Goal: Task Accomplishment & Management: Manage account settings

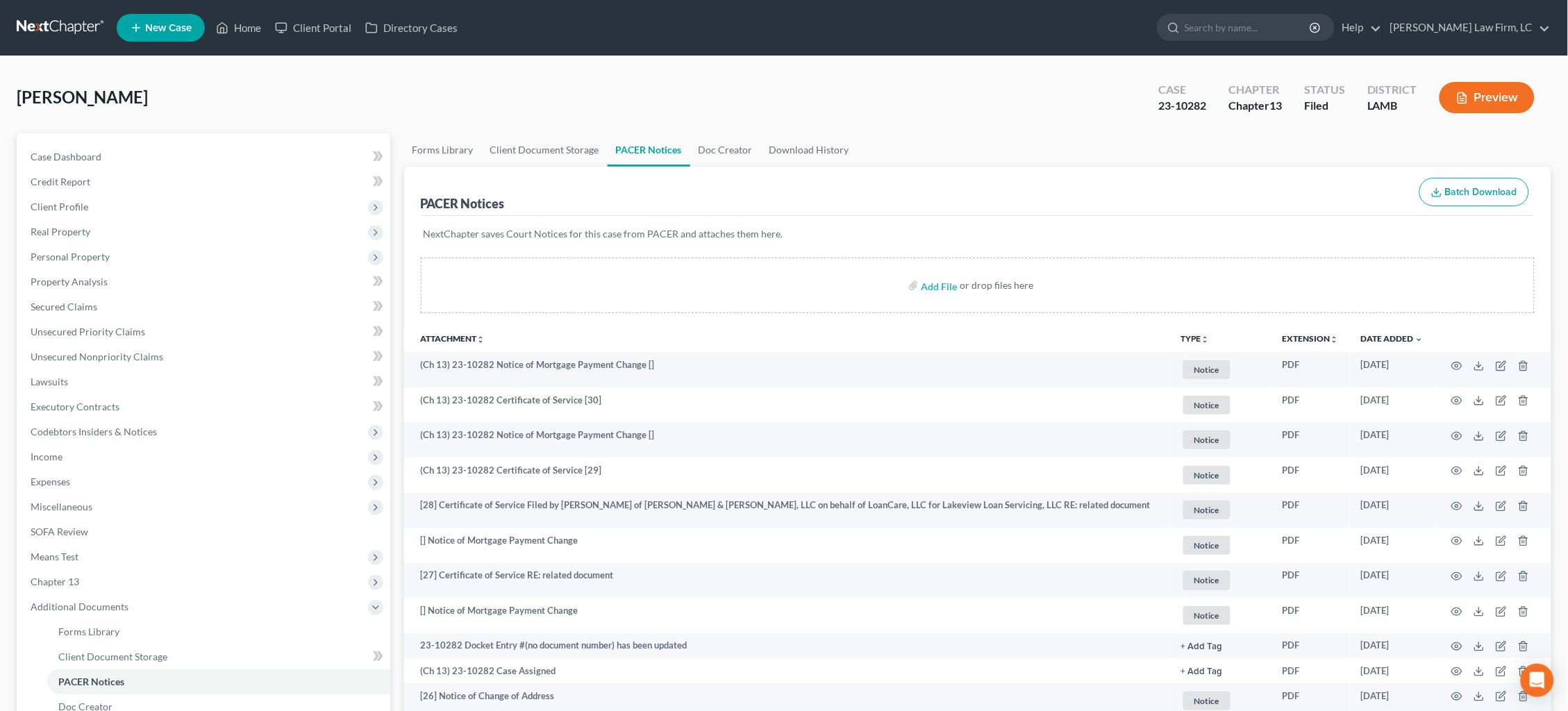
click at [68, 27] on link at bounding box center [61, 27] width 89 height 25
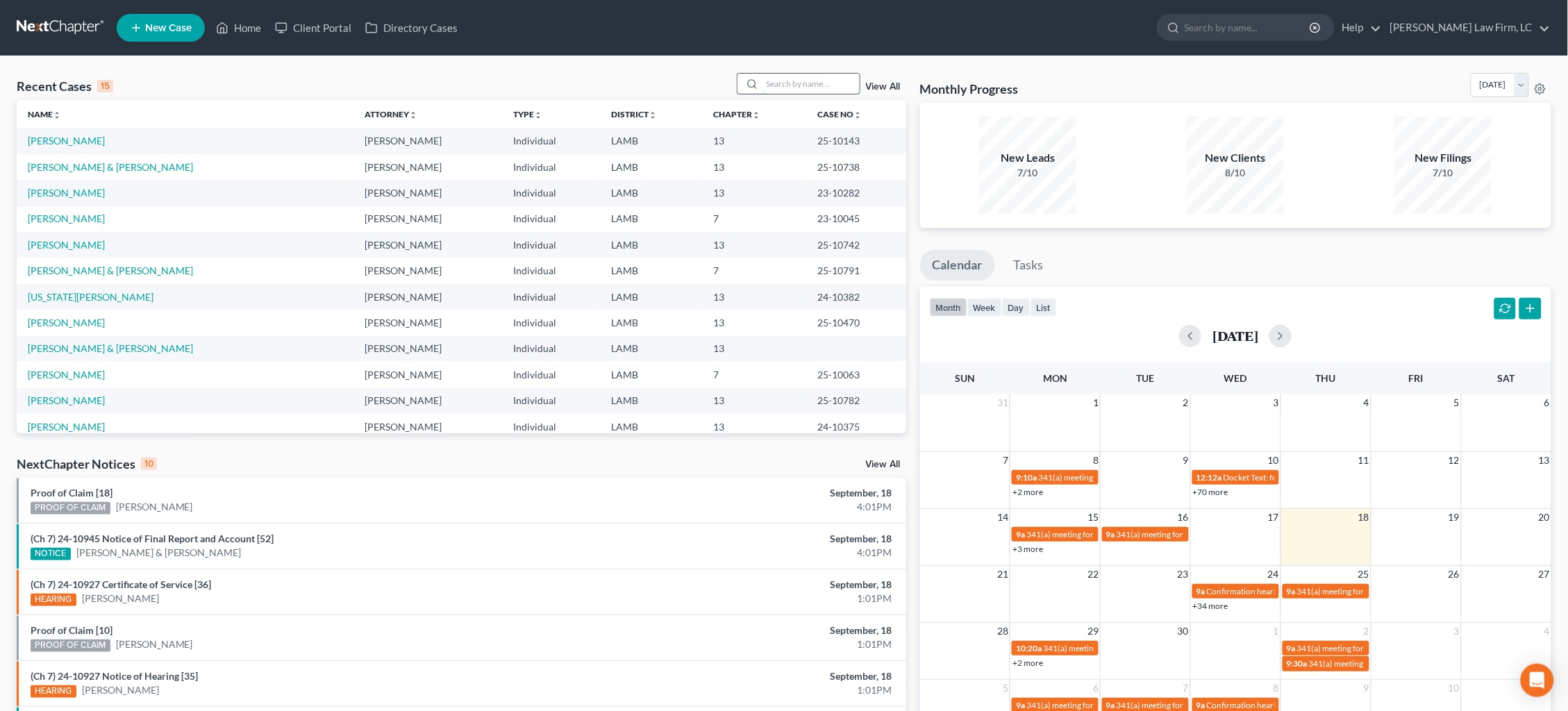
click at [784, 81] on input "search" at bounding box center [811, 84] width 97 height 20
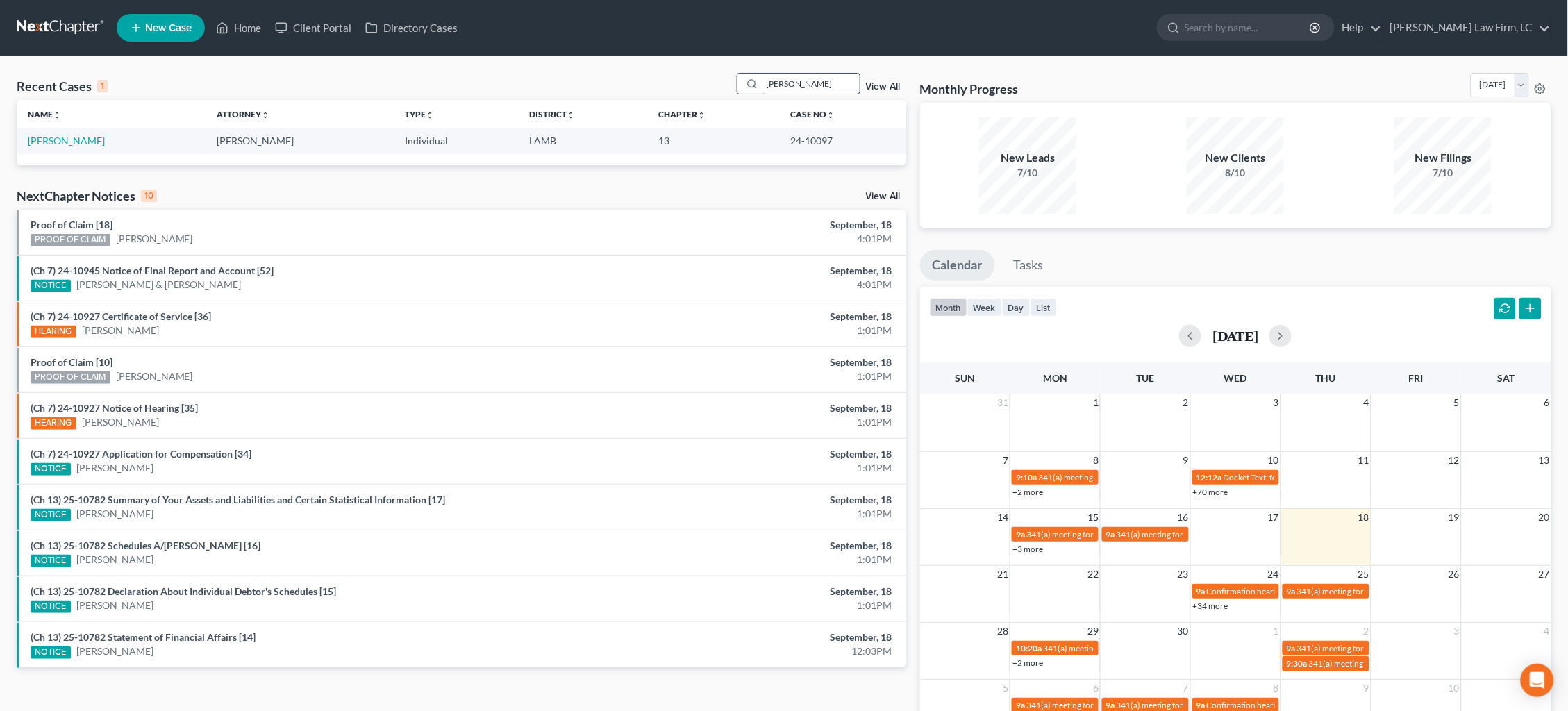
type input "Jacob"
drag, startPoint x: 784, startPoint y: 81, endPoint x: 55, endPoint y: 140, distance: 731.4
click at [55, 140] on link "Bailey, Jacob" at bounding box center [66, 140] width 77 height 12
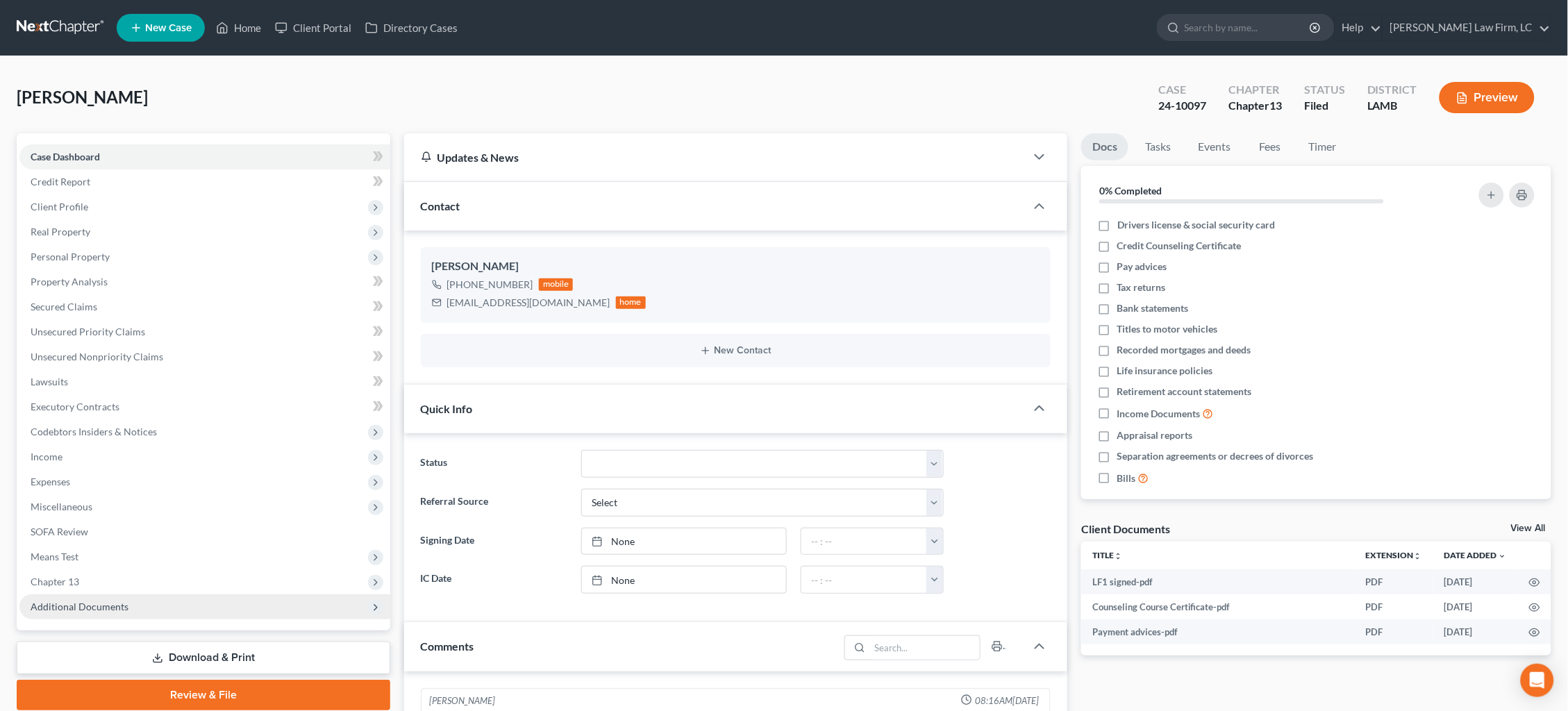
drag, startPoint x: 144, startPoint y: 591, endPoint x: 139, endPoint y: 584, distance: 8.6
click at [144, 594] on span "Additional Documents" at bounding box center [204, 607] width 371 height 25
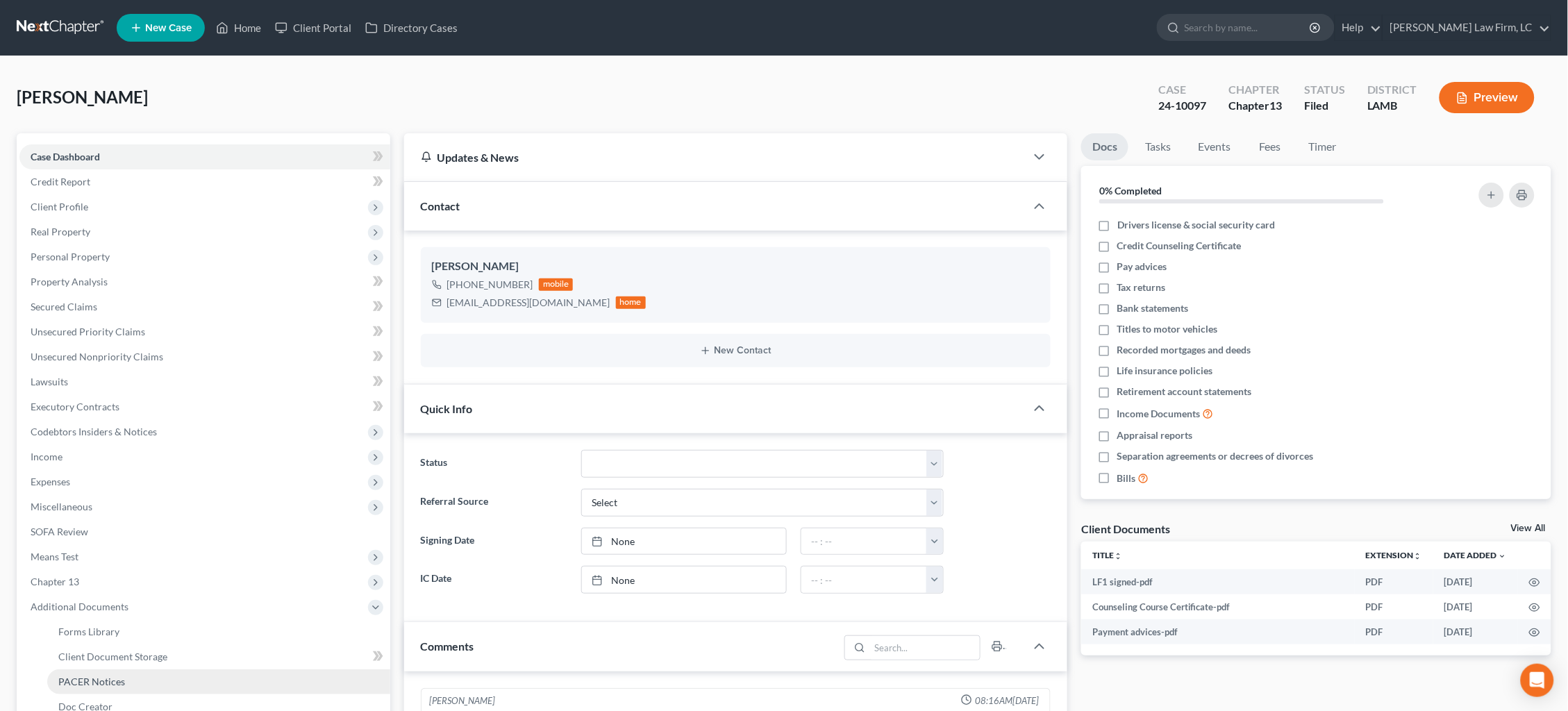
click at [142, 669] on link "PACER Notices" at bounding box center [219, 681] width 343 height 25
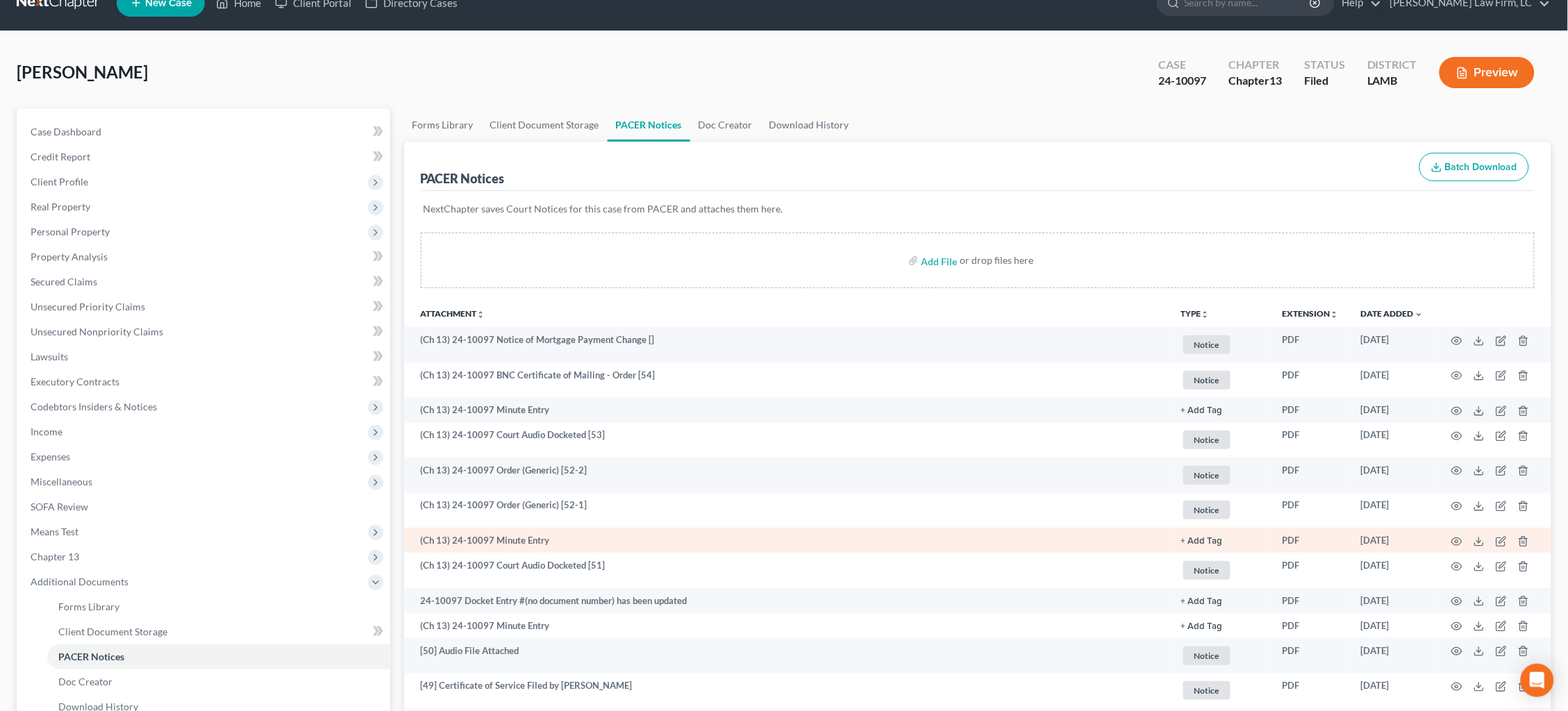
scroll to position [28, 0]
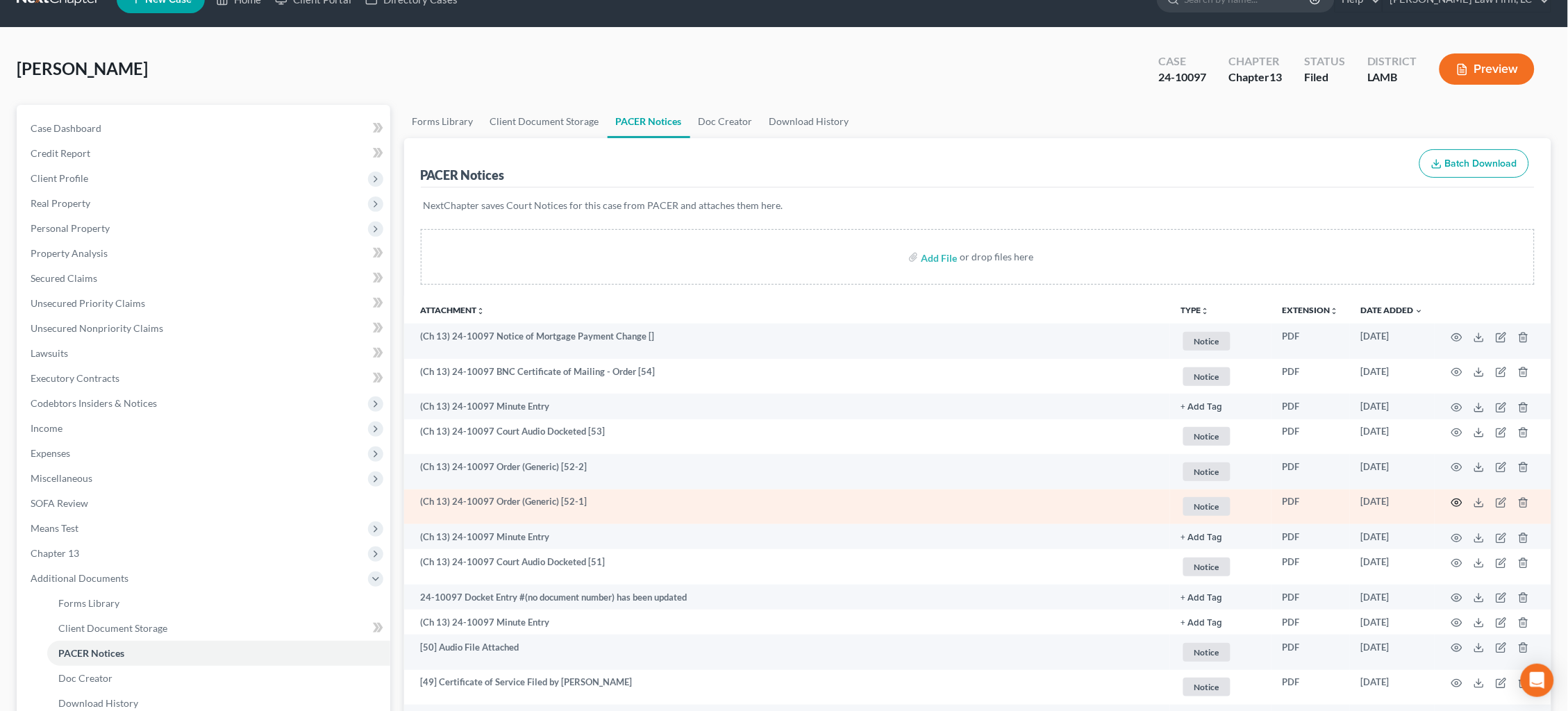
click at [1452, 498] on icon "button" at bounding box center [1456, 502] width 11 height 11
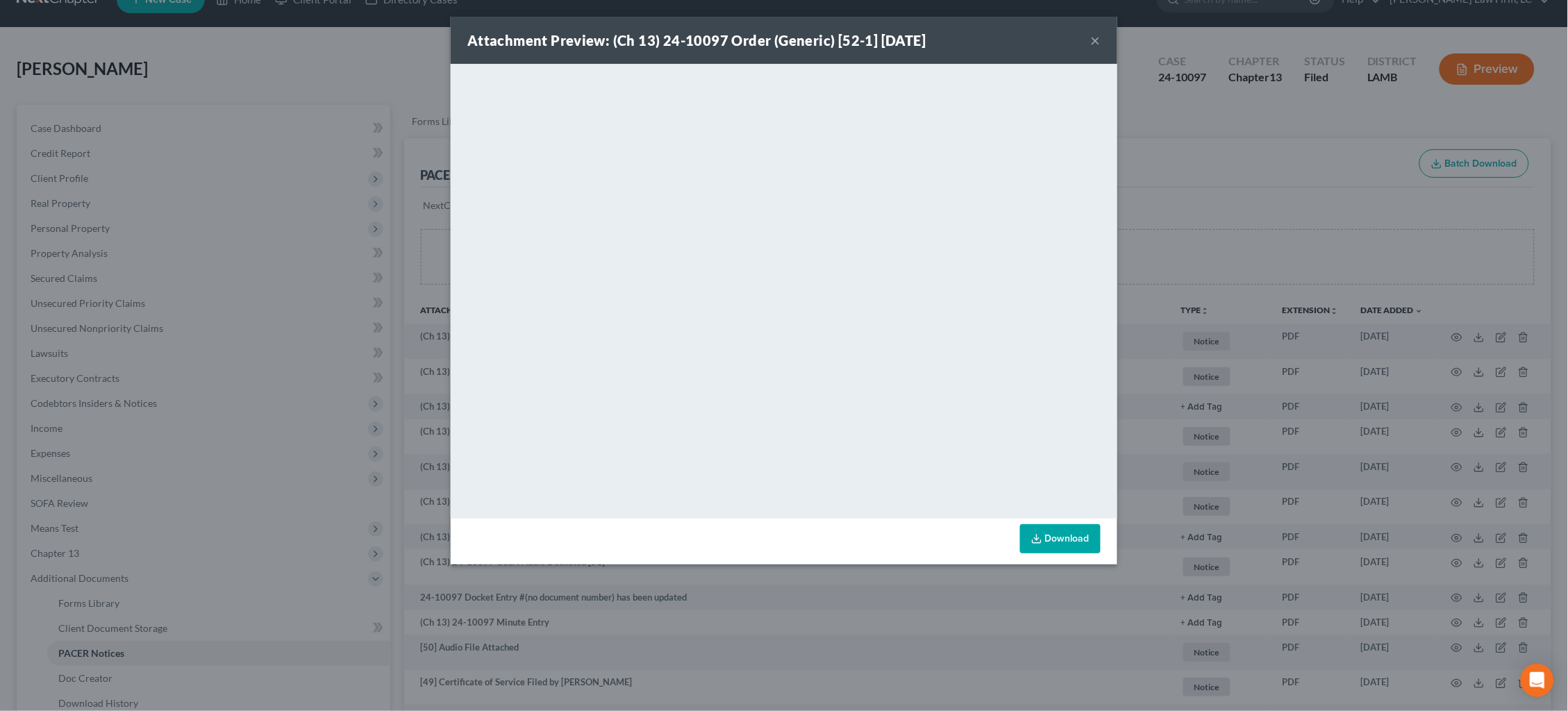
click at [1184, 380] on div "Attachment Preview: (Ch 13) 24-10097 Order (Generic) [52-1] 02/05/2025 × <objec…" at bounding box center [784, 356] width 1568 height 711
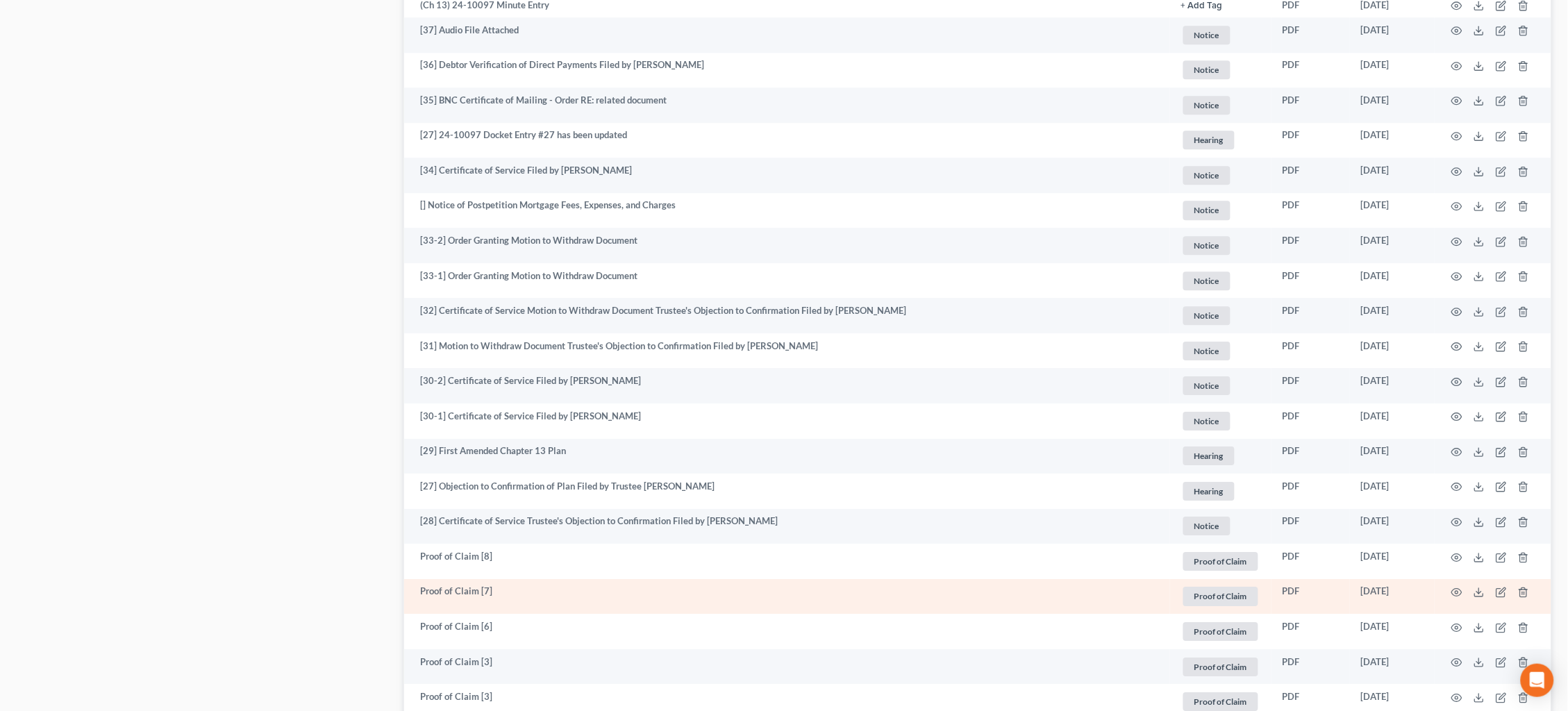
scroll to position [1335, 0]
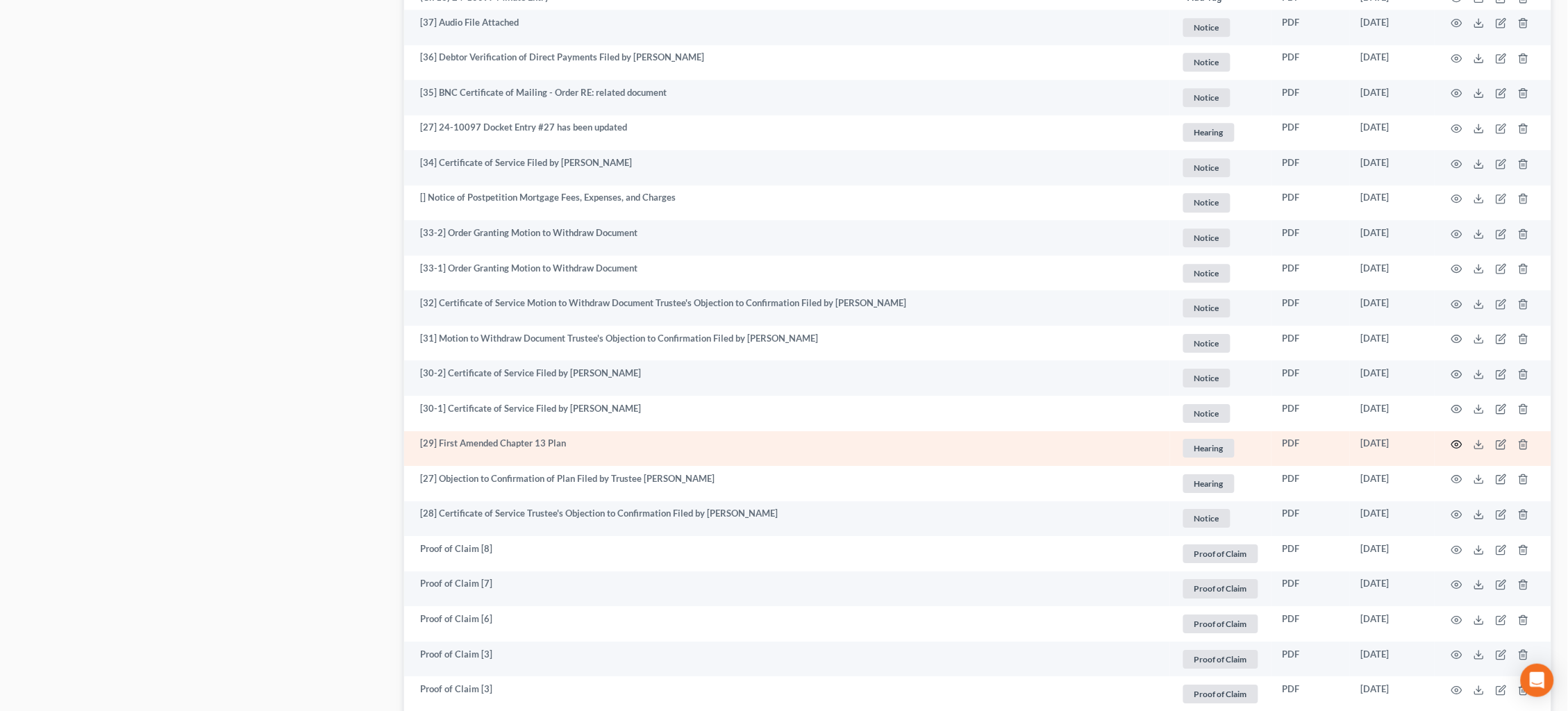
click at [1455, 438] on icon "button" at bounding box center [1456, 443] width 11 height 11
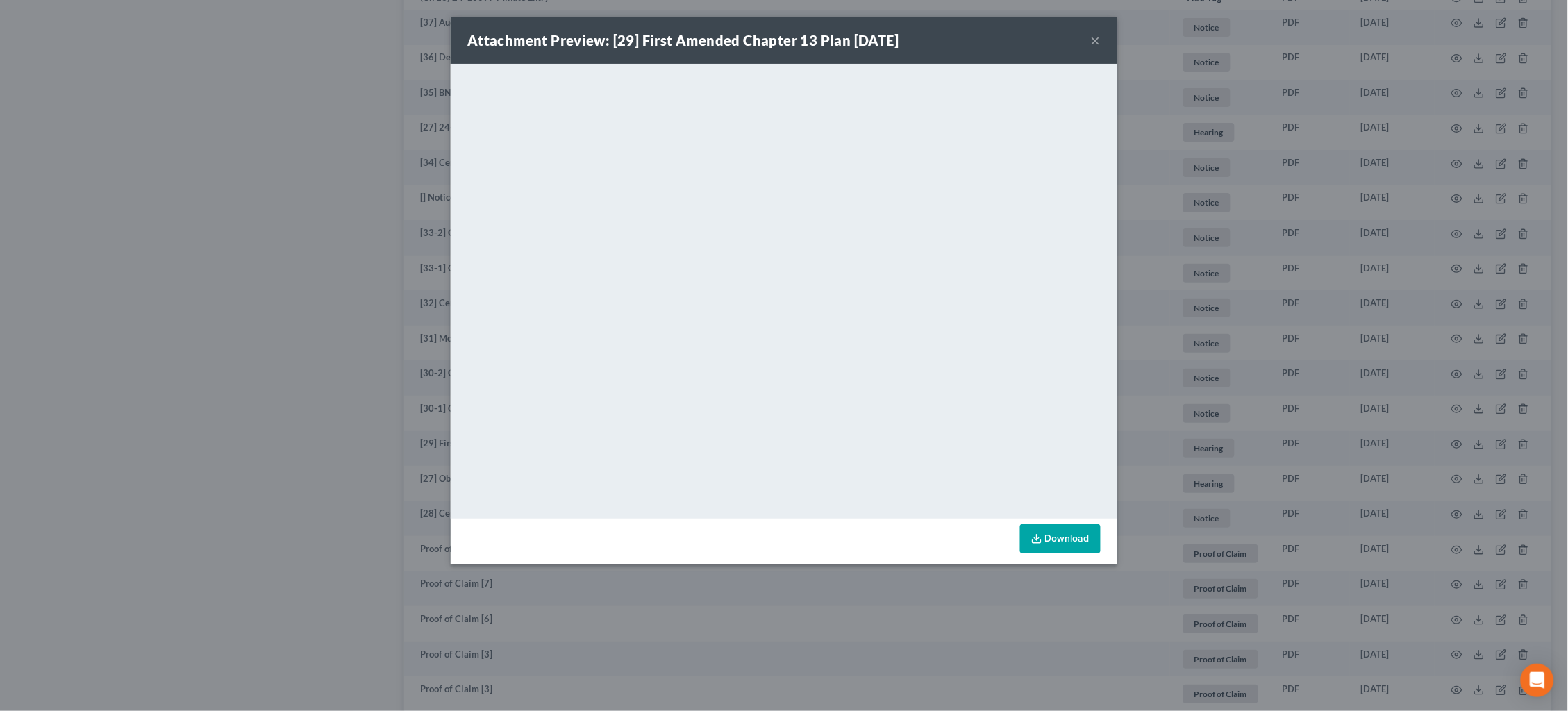
click at [1263, 243] on div "Attachment Preview: [29] First Amended Chapter 13 Plan 04/23/2024 × <object ng-…" at bounding box center [784, 356] width 1568 height 711
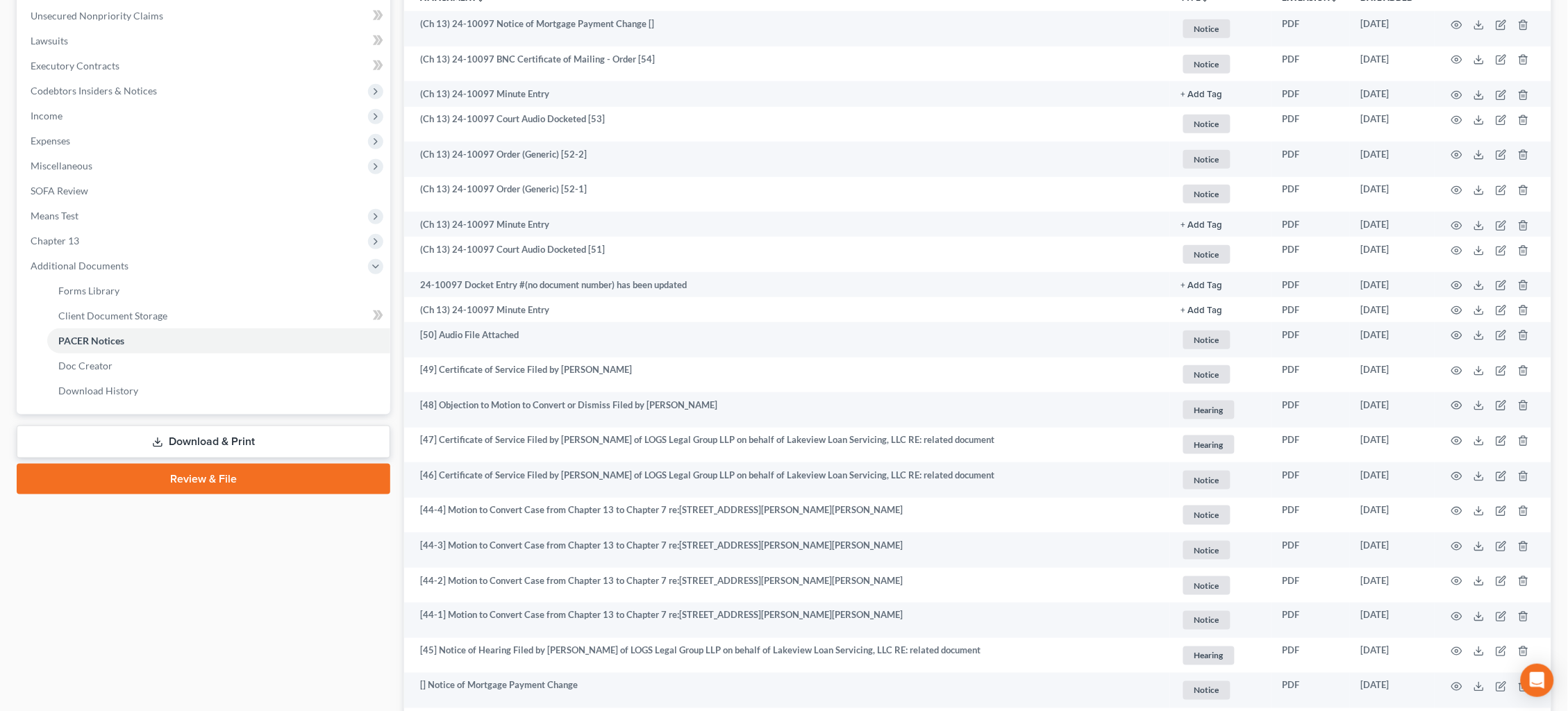
scroll to position [133, 0]
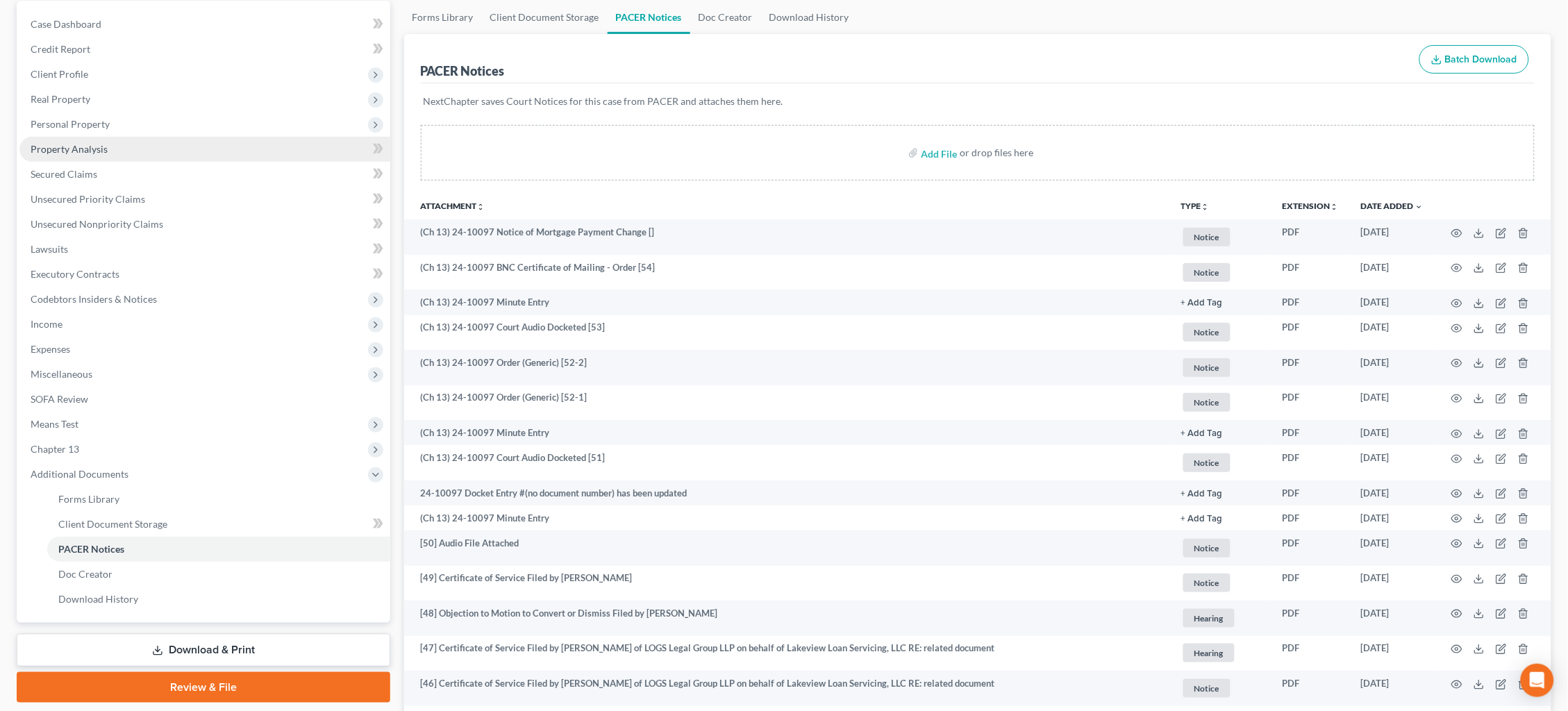
click at [105, 137] on link "Property Analysis" at bounding box center [204, 149] width 371 height 25
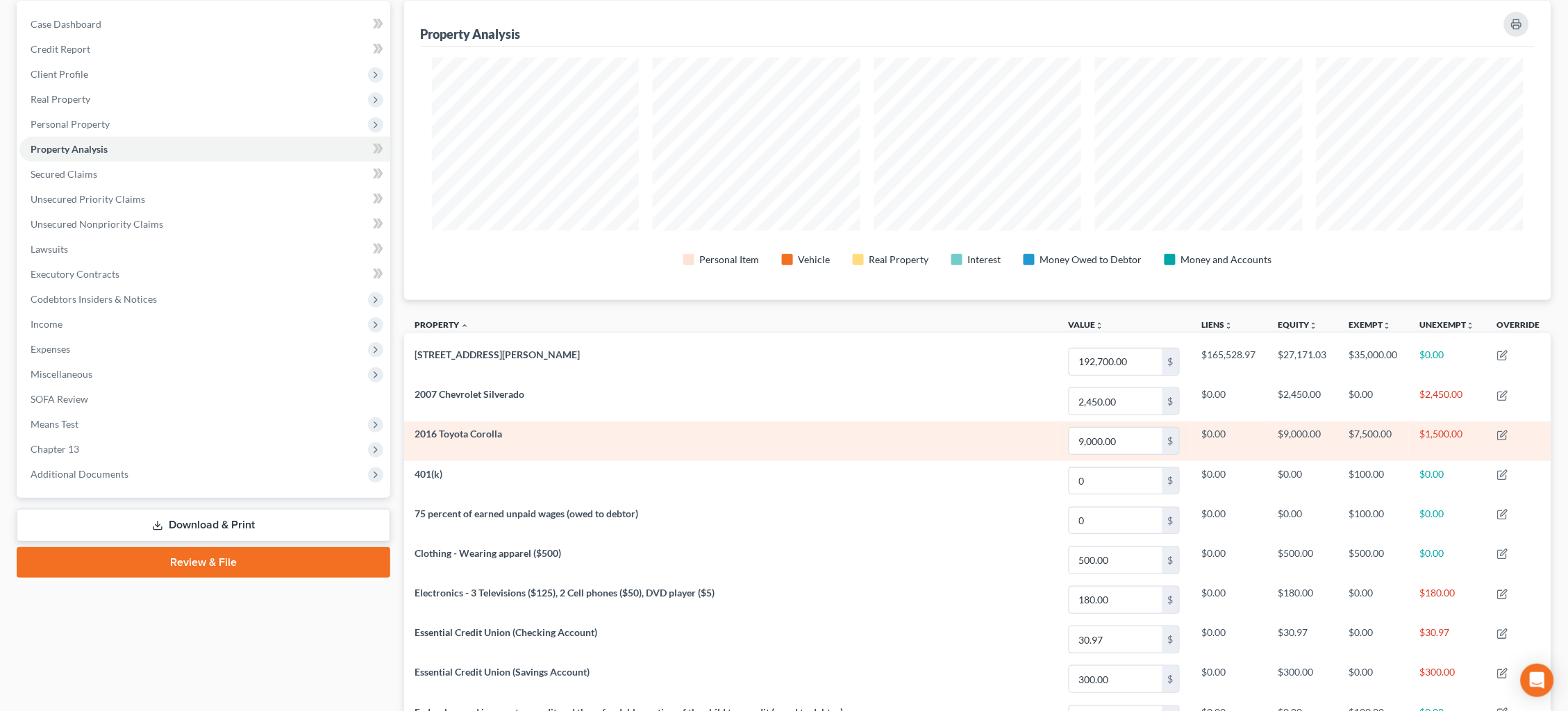
scroll to position [102, 0]
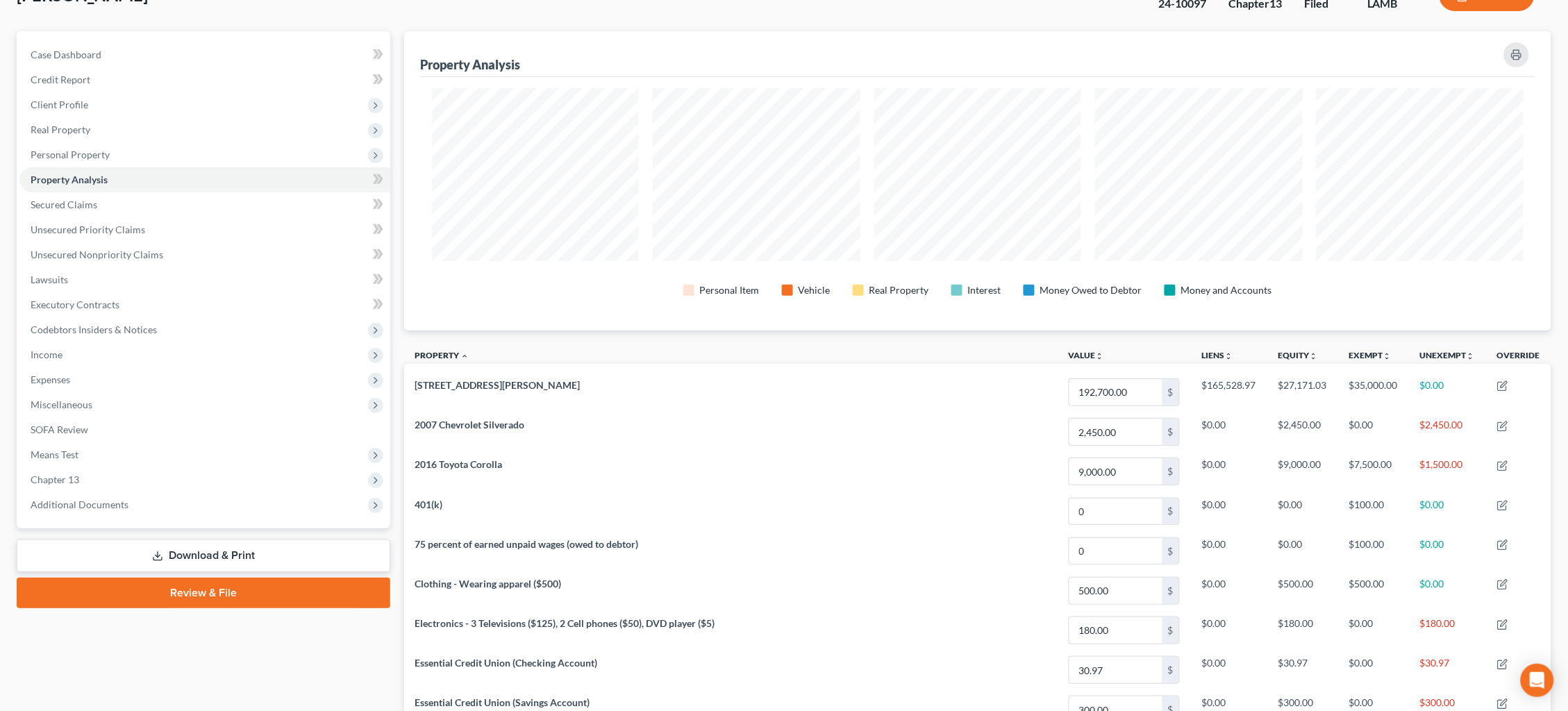
drag, startPoint x: 123, startPoint y: 496, endPoint x: 122, endPoint y: 521, distance: 25.0
click at [123, 496] on span "Additional Documents" at bounding box center [204, 505] width 371 height 25
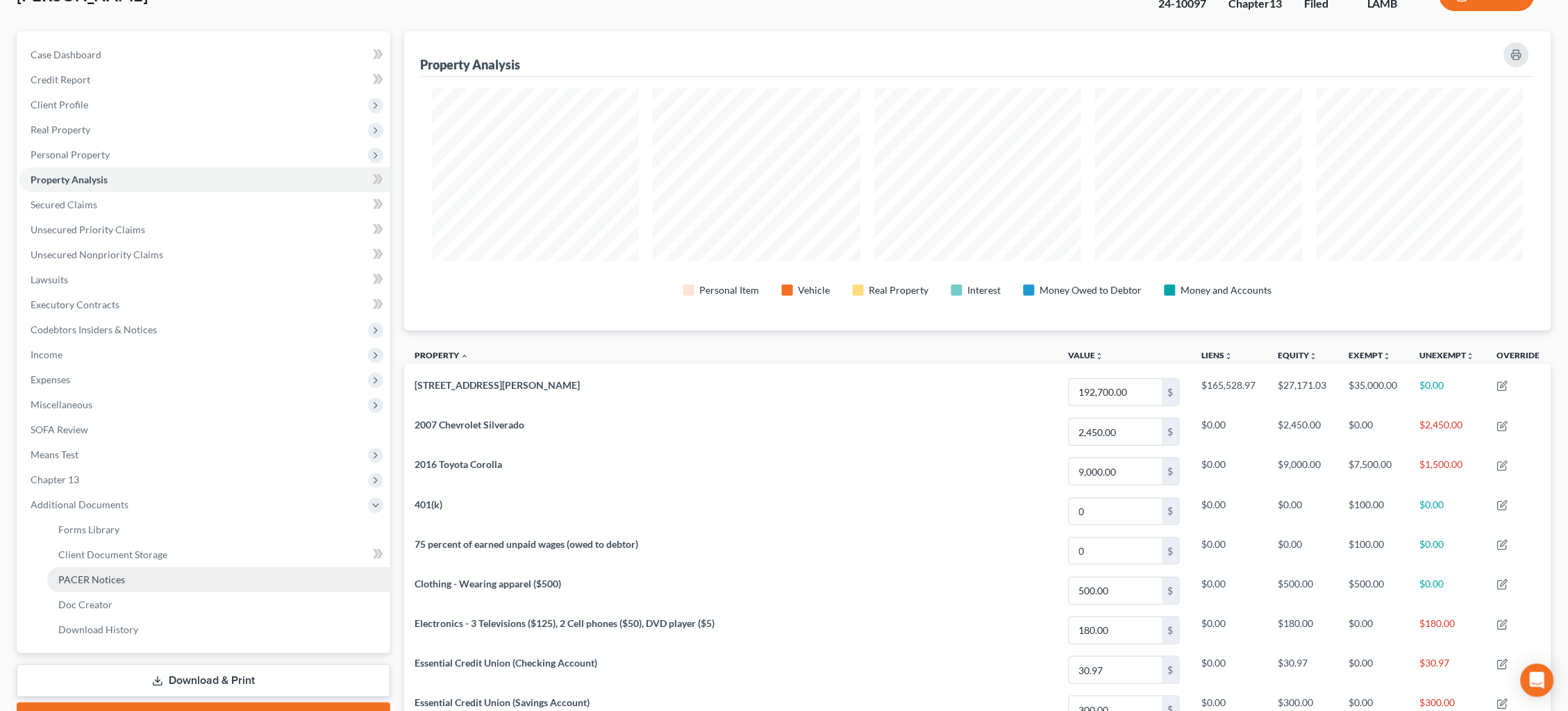
click at [123, 567] on link "PACER Notices" at bounding box center [219, 579] width 343 height 25
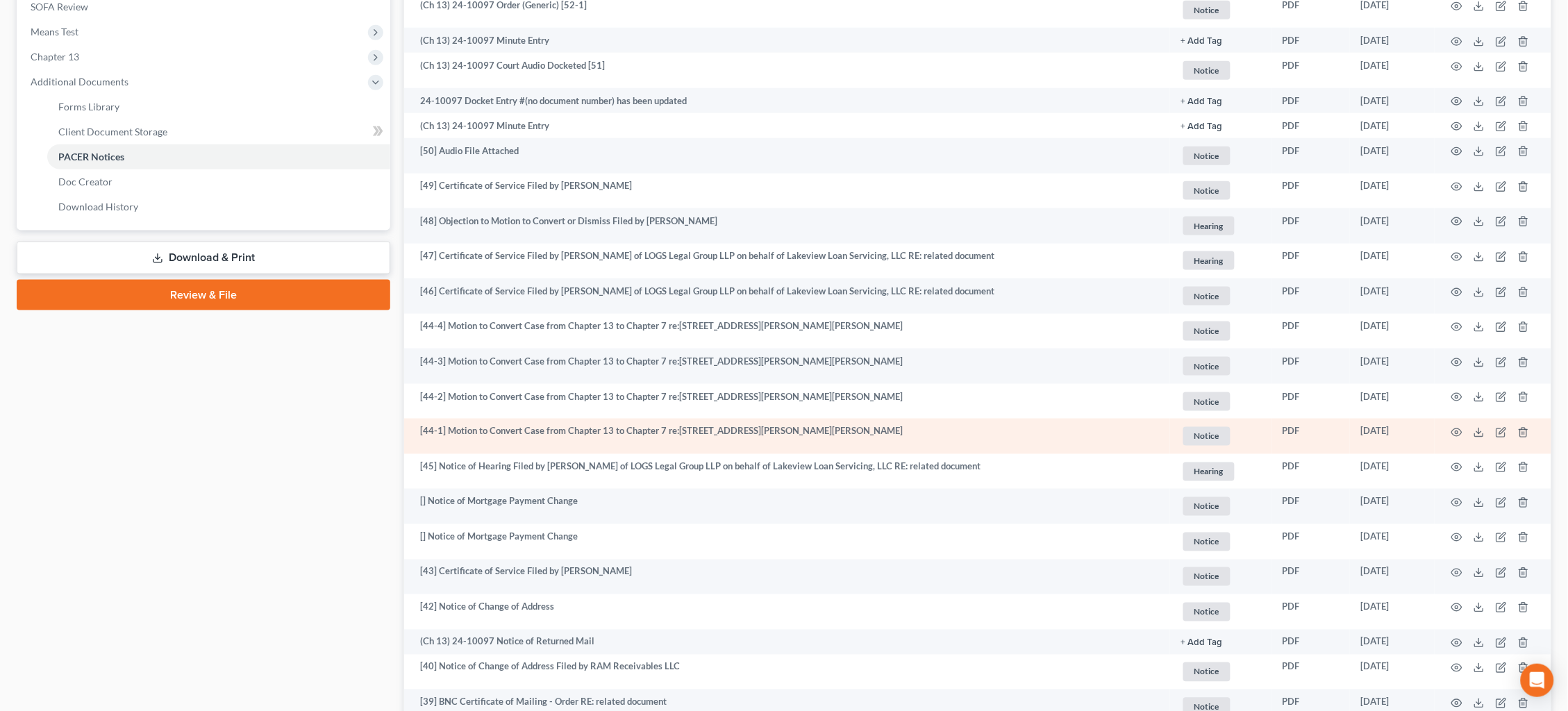
scroll to position [603, 0]
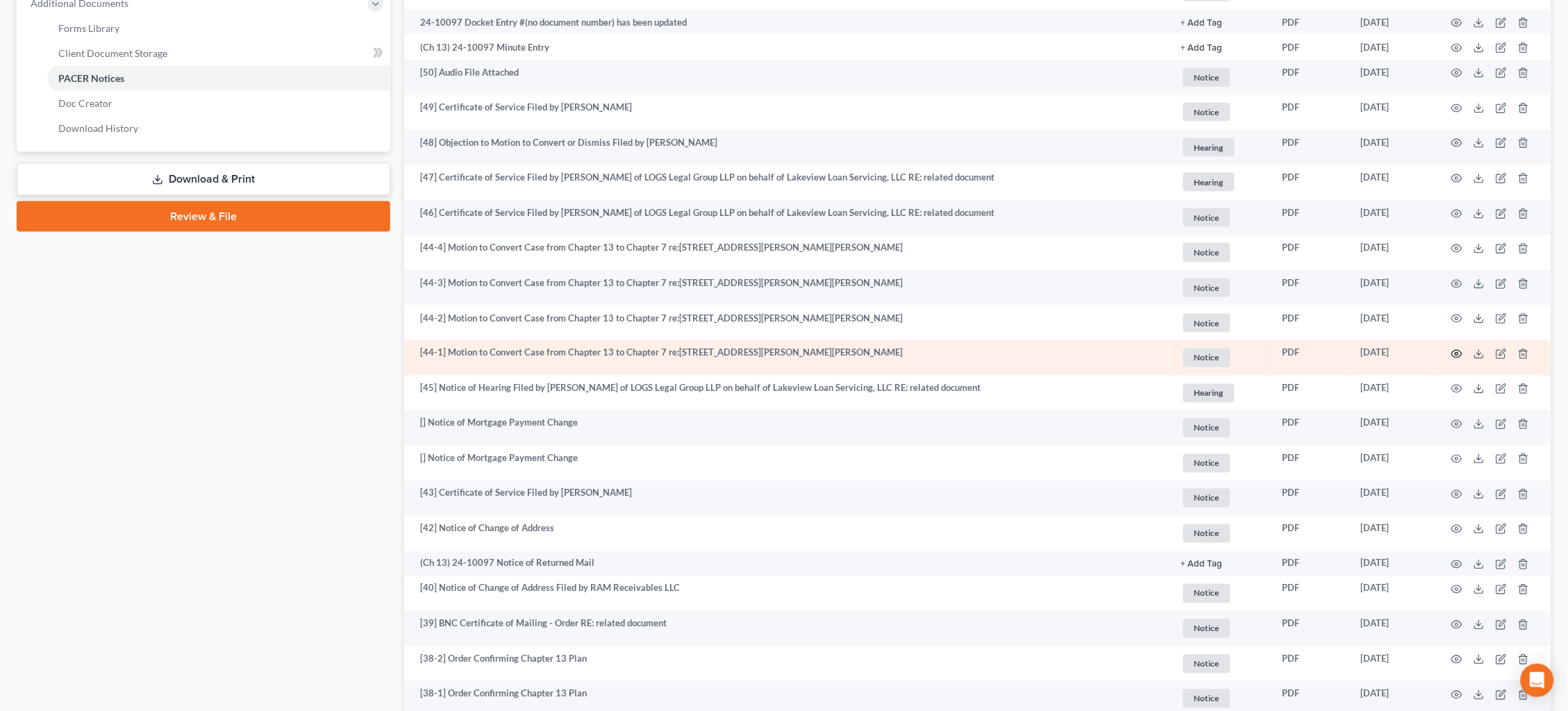
click at [1456, 348] on icon "button" at bounding box center [1456, 353] width 11 height 11
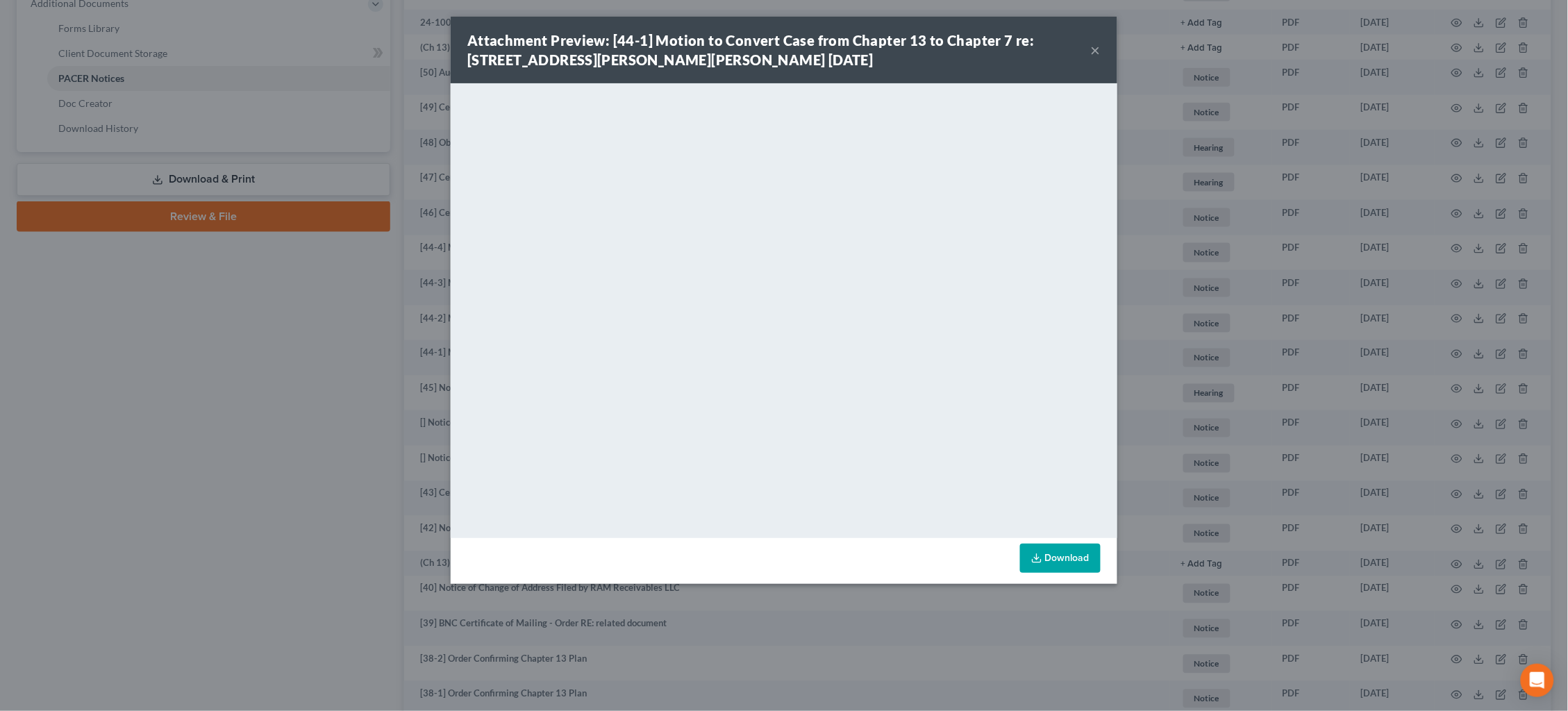
click at [1269, 306] on div "Attachment Preview: [44-1] Motion to Convert Case from Chapter 13 to Chapter 7 …" at bounding box center [784, 356] width 1568 height 711
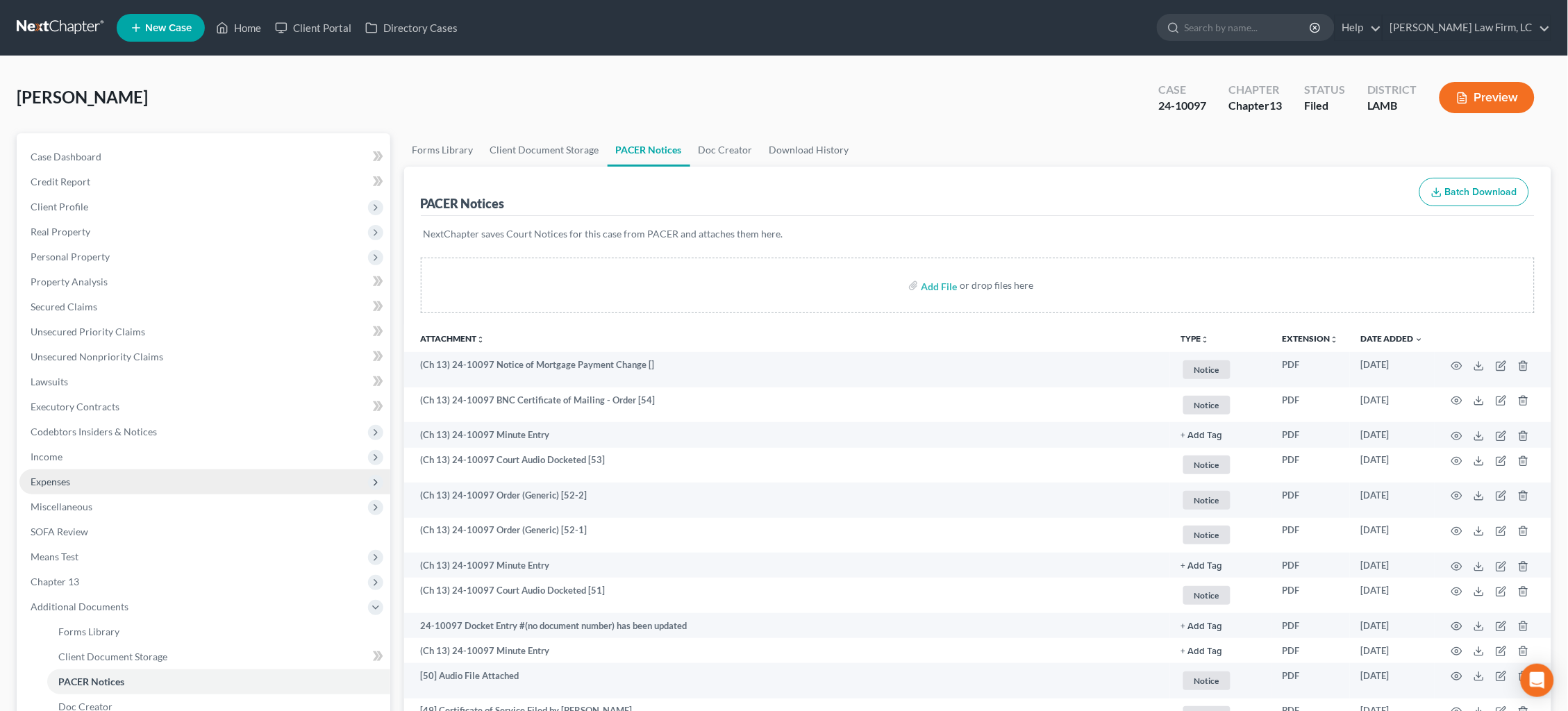
scroll to position [0, 0]
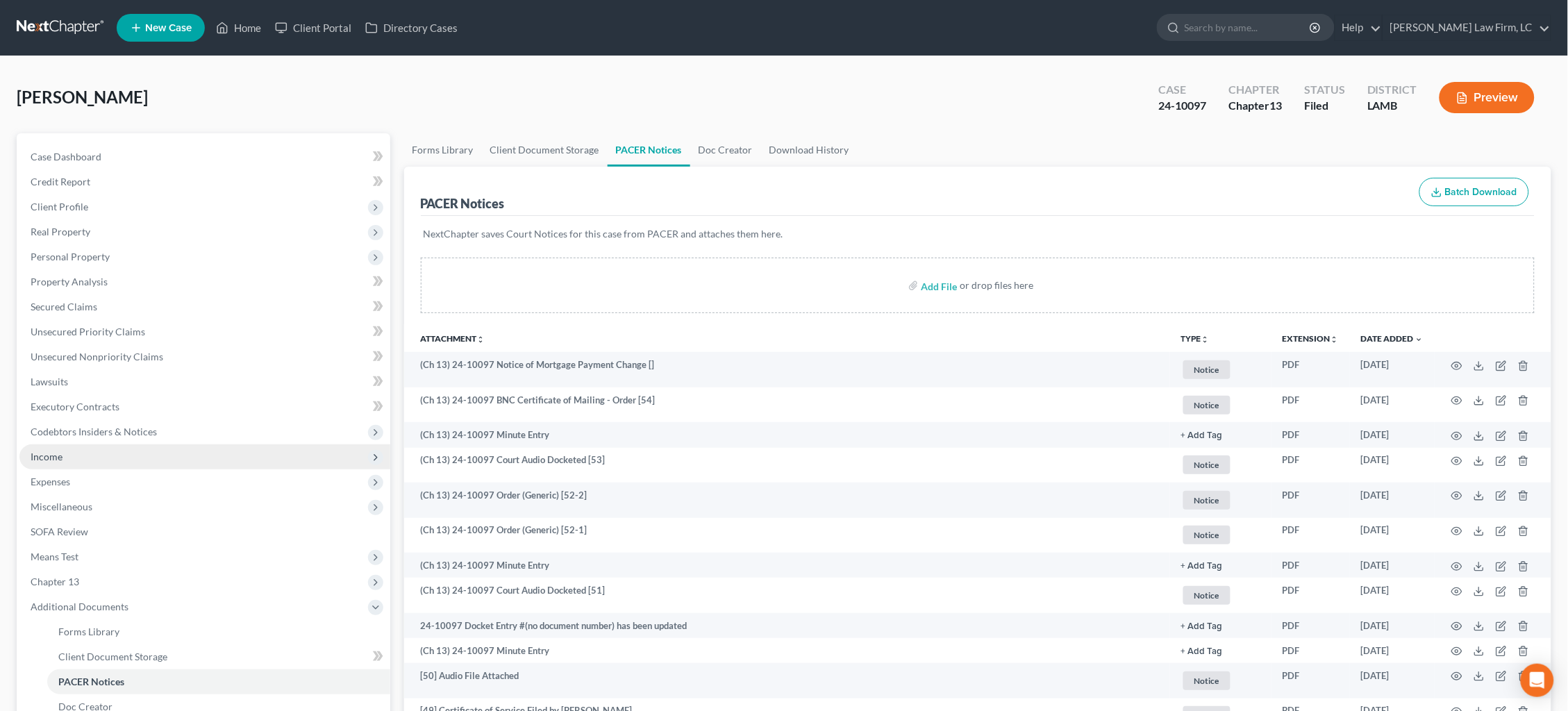
click at [71, 446] on span "Income" at bounding box center [204, 457] width 371 height 25
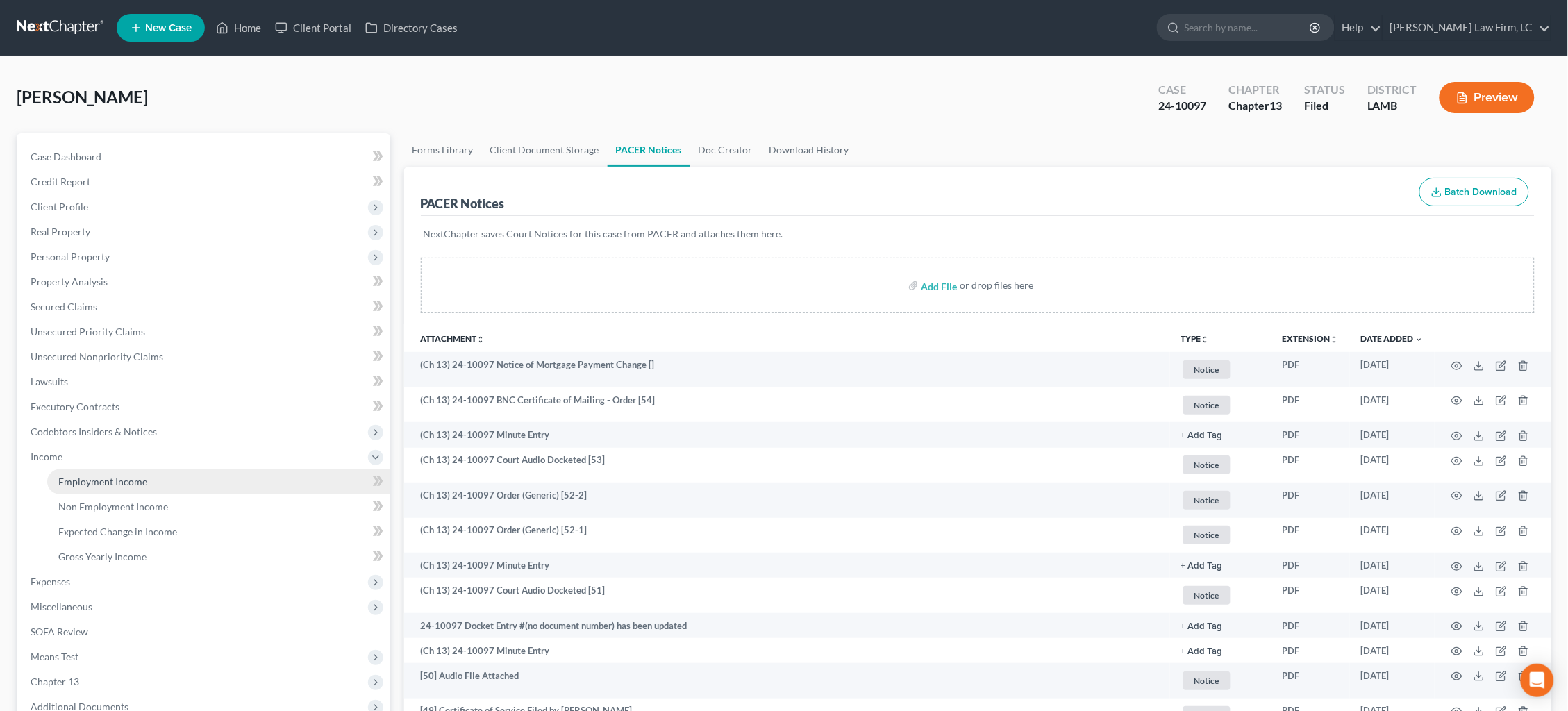
click at [104, 476] on span "Employment Income" at bounding box center [102, 481] width 89 height 12
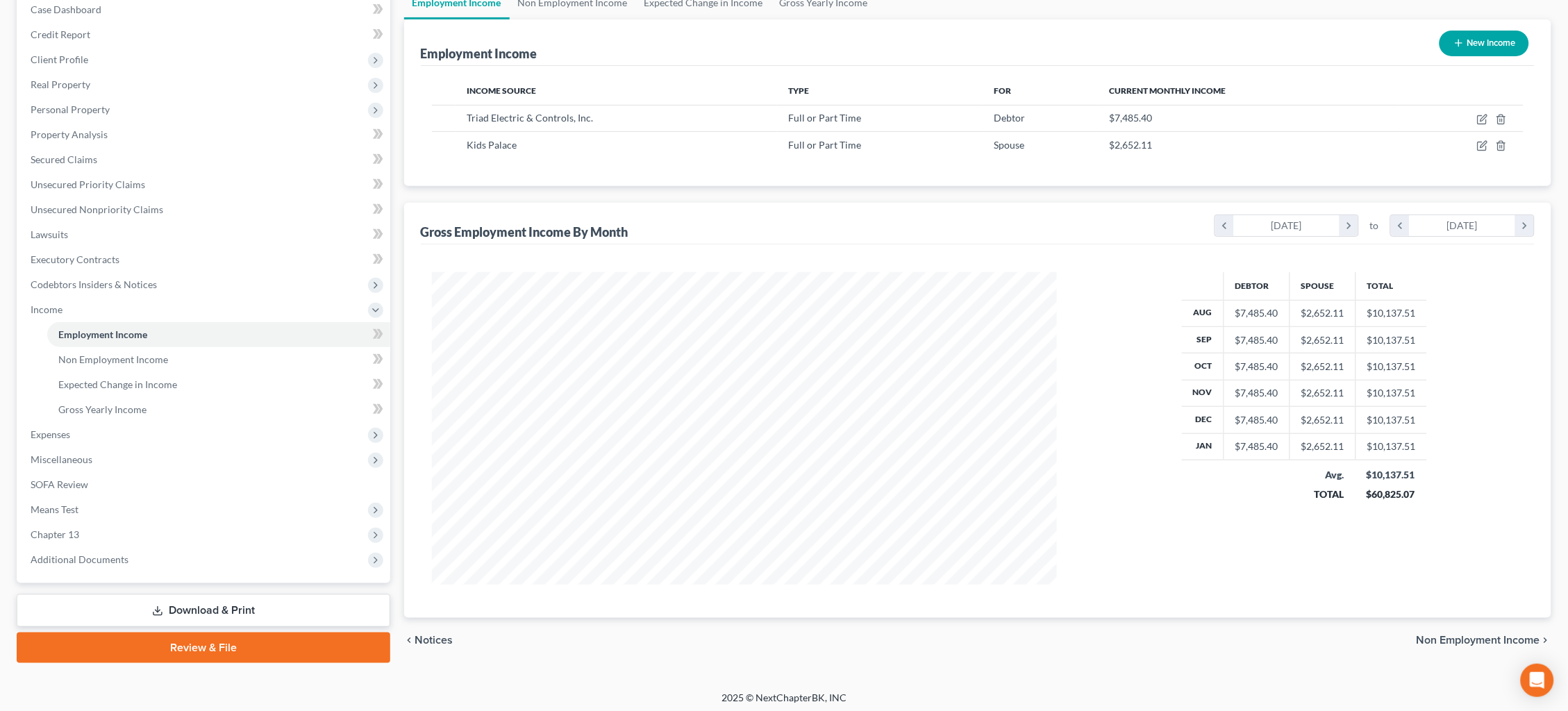
scroll to position [147, 0]
click at [152, 204] on span "Unsecured Nonpriority Claims" at bounding box center [97, 210] width 133 height 12
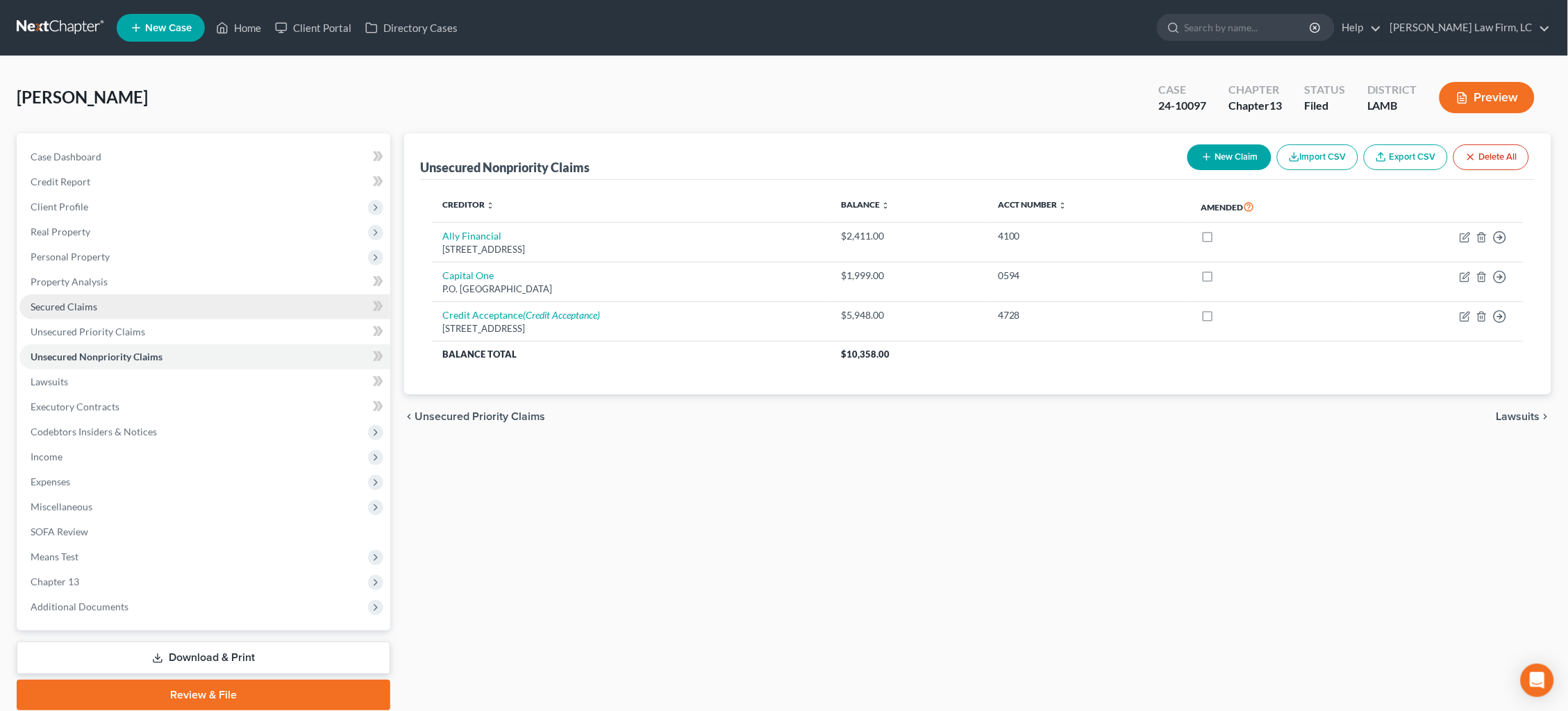
click at [150, 303] on link "Secured Claims" at bounding box center [204, 307] width 371 height 25
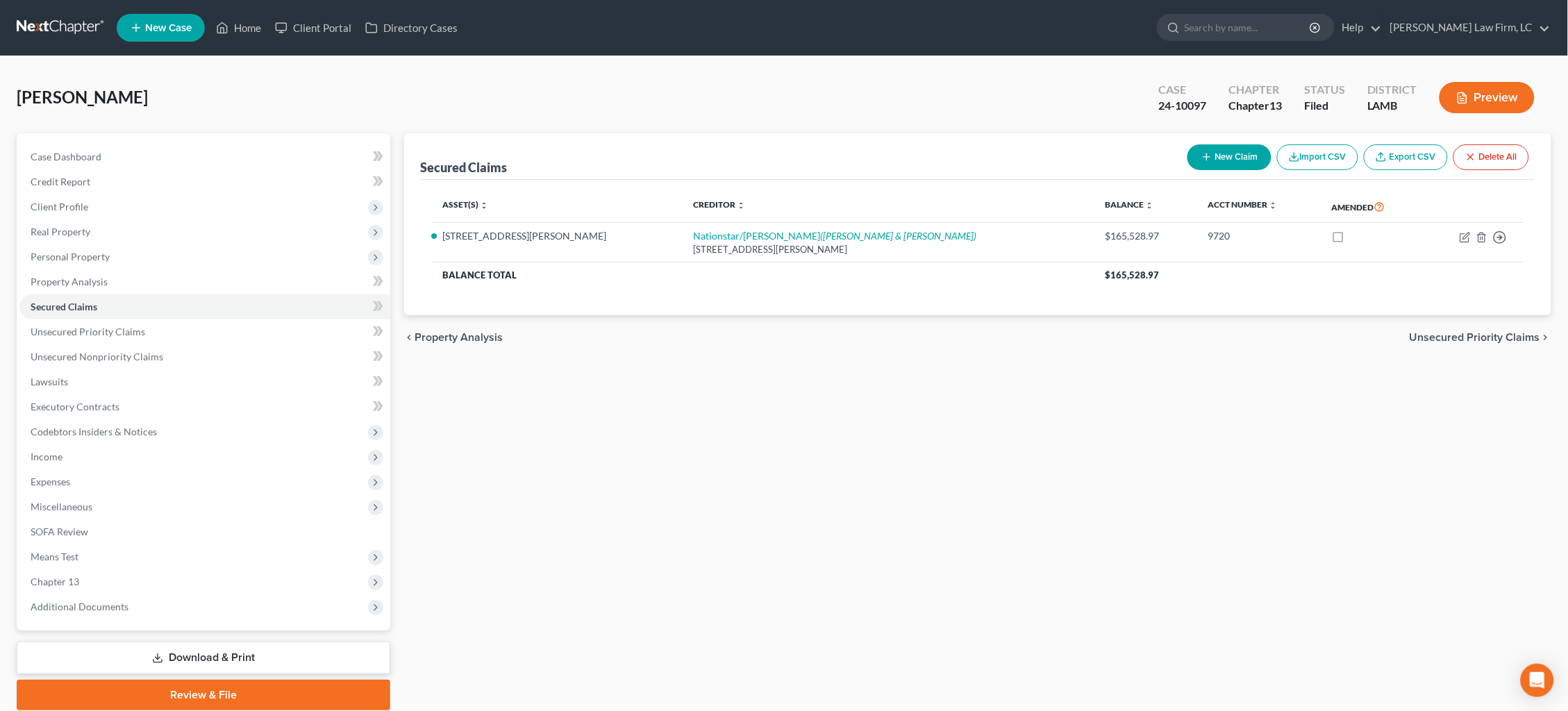
click at [53, 30] on link at bounding box center [61, 27] width 89 height 25
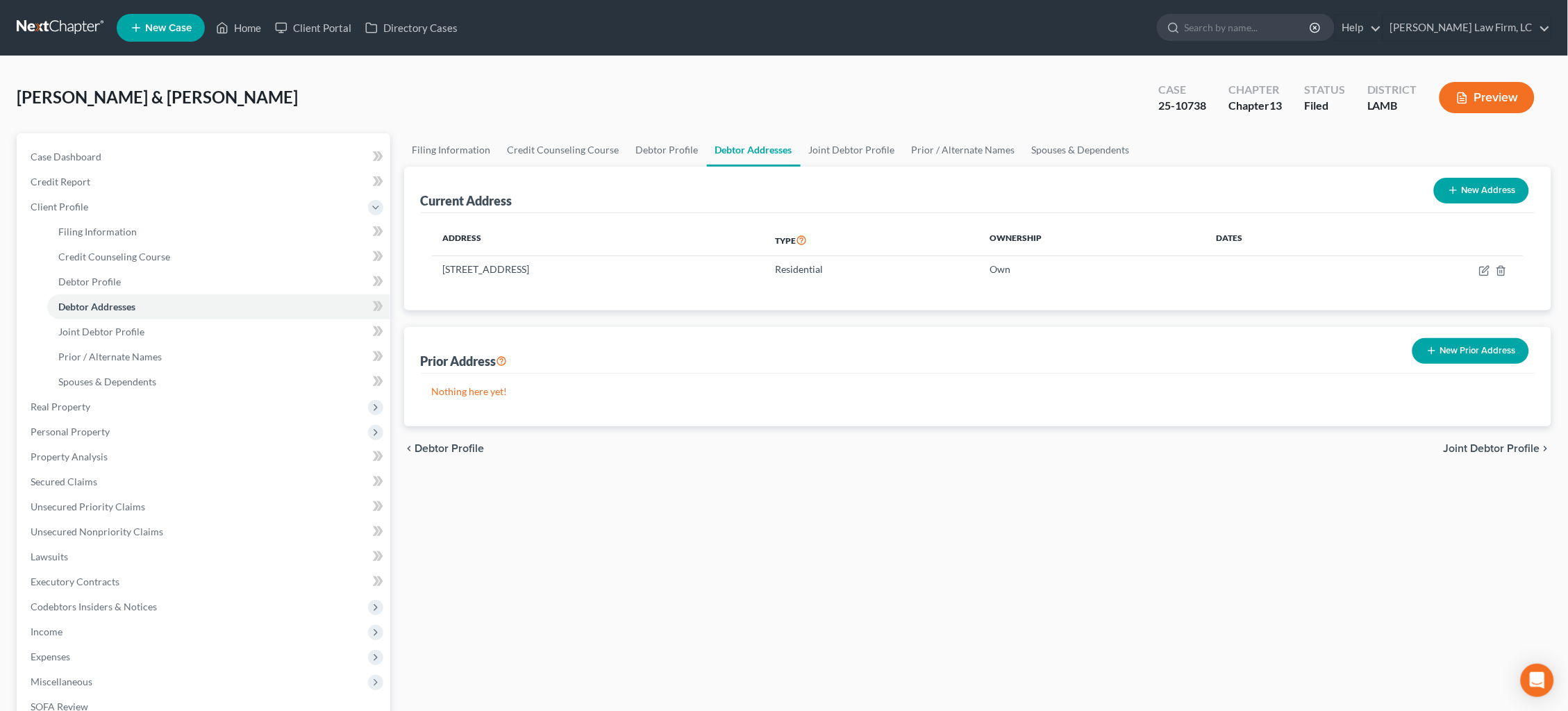
click at [50, 19] on link at bounding box center [61, 27] width 89 height 25
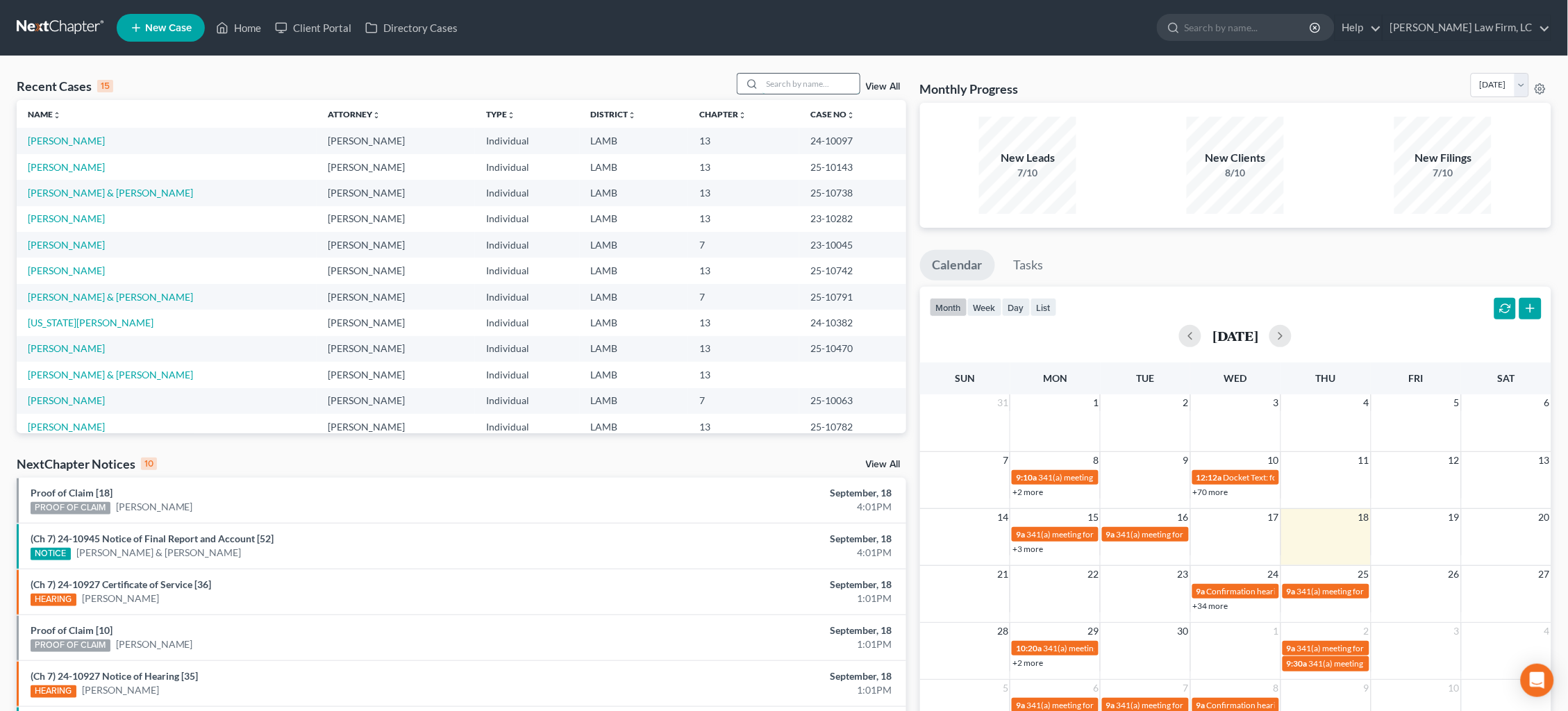
click at [799, 81] on input "search" at bounding box center [811, 84] width 97 height 20
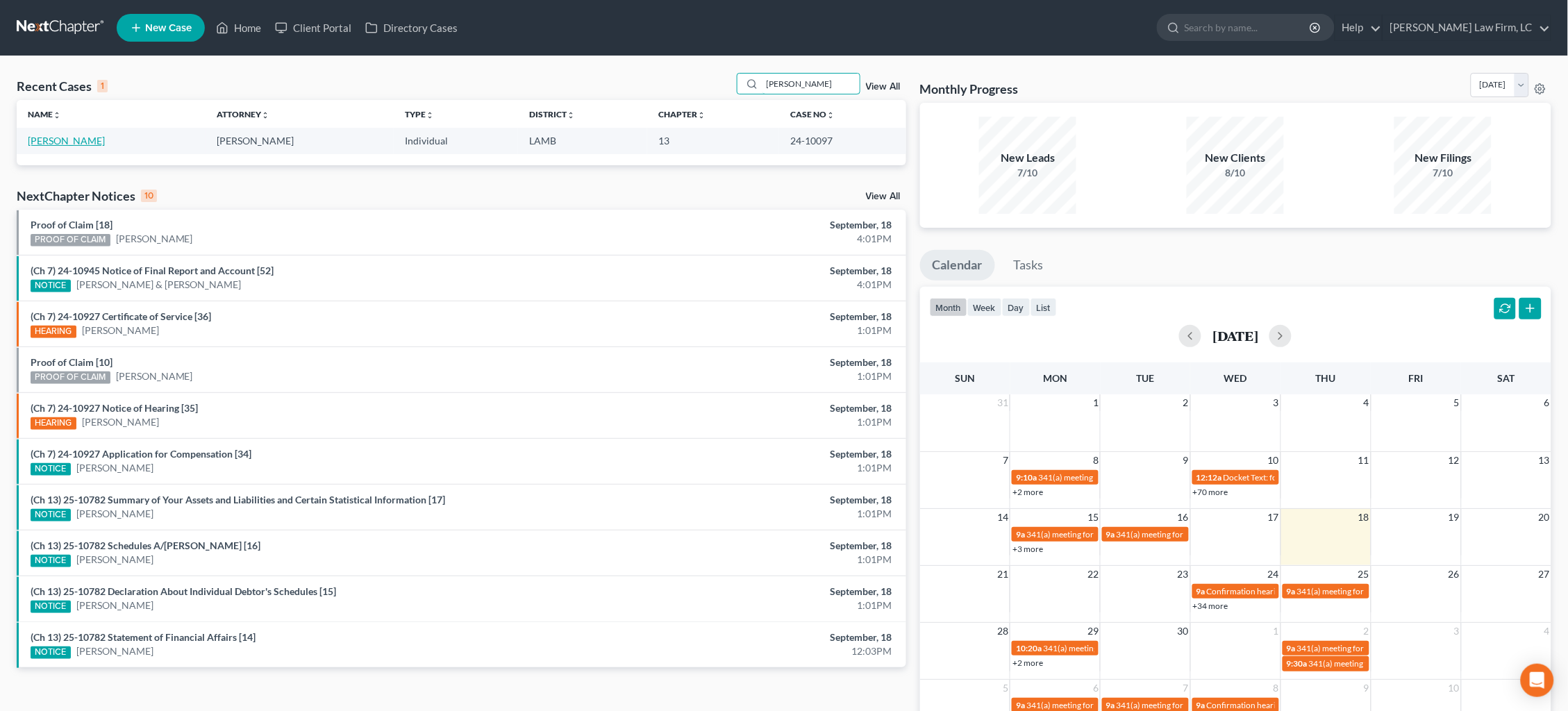
type input "Bailey"
click at [59, 139] on link "Bailey, Jacob" at bounding box center [66, 140] width 77 height 12
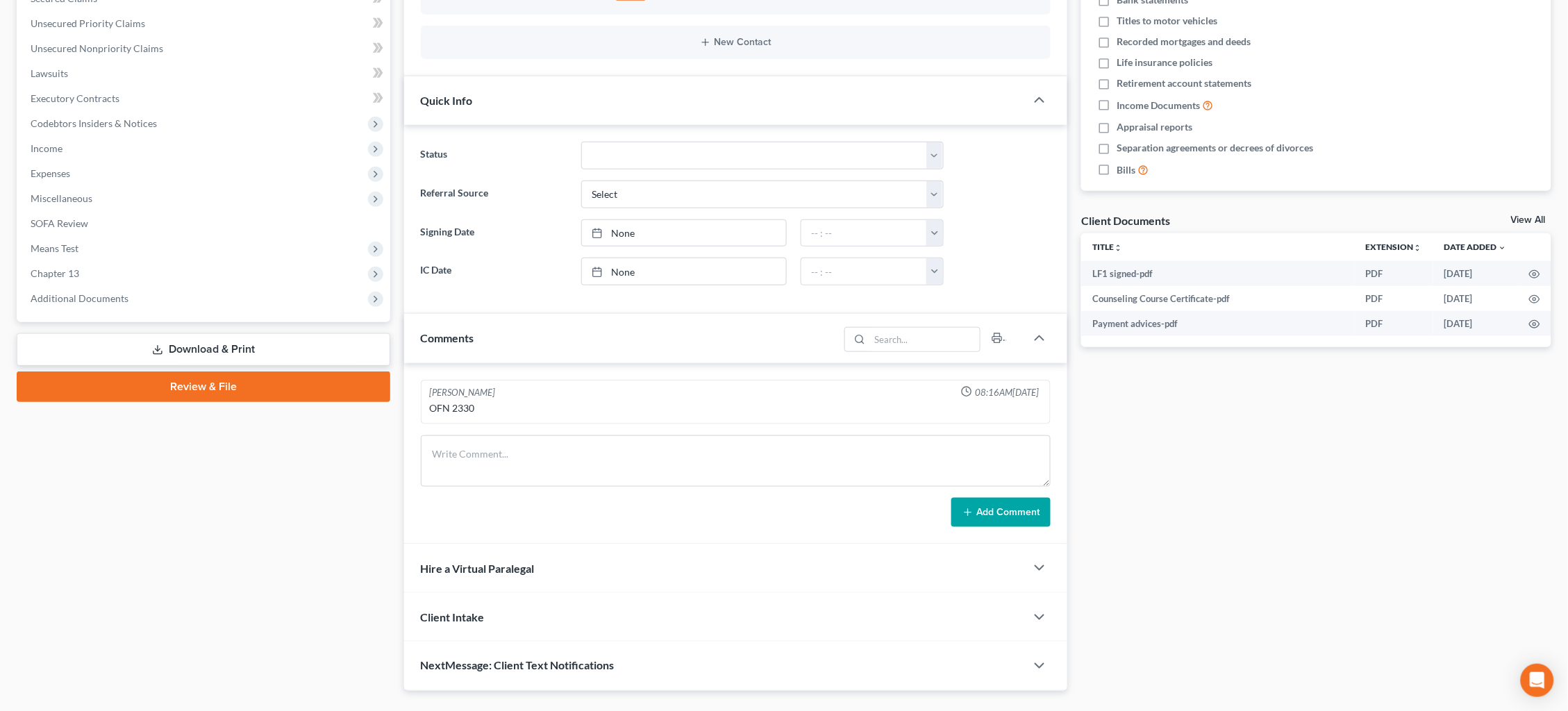
scroll to position [336, 0]
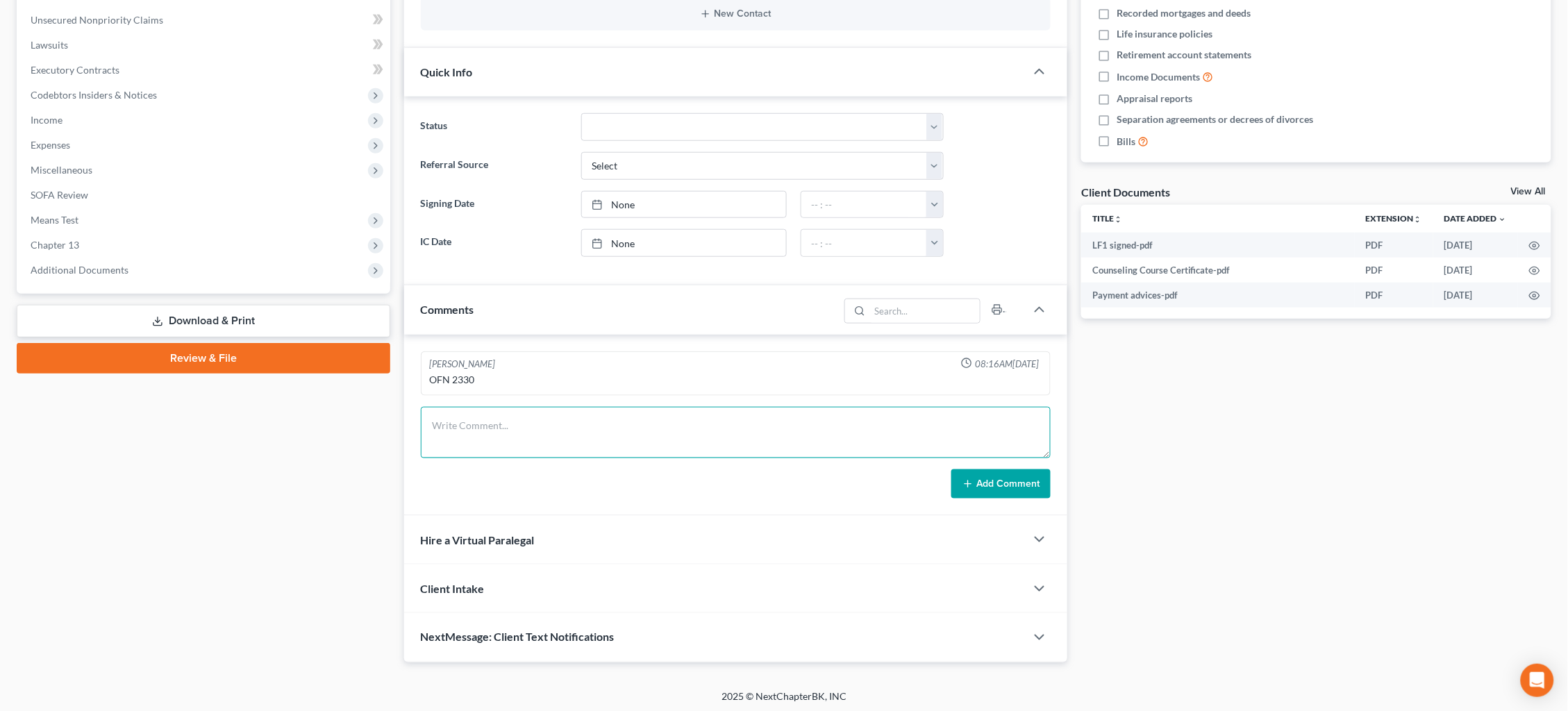
click at [586, 421] on textarea at bounding box center [736, 433] width 630 height 51
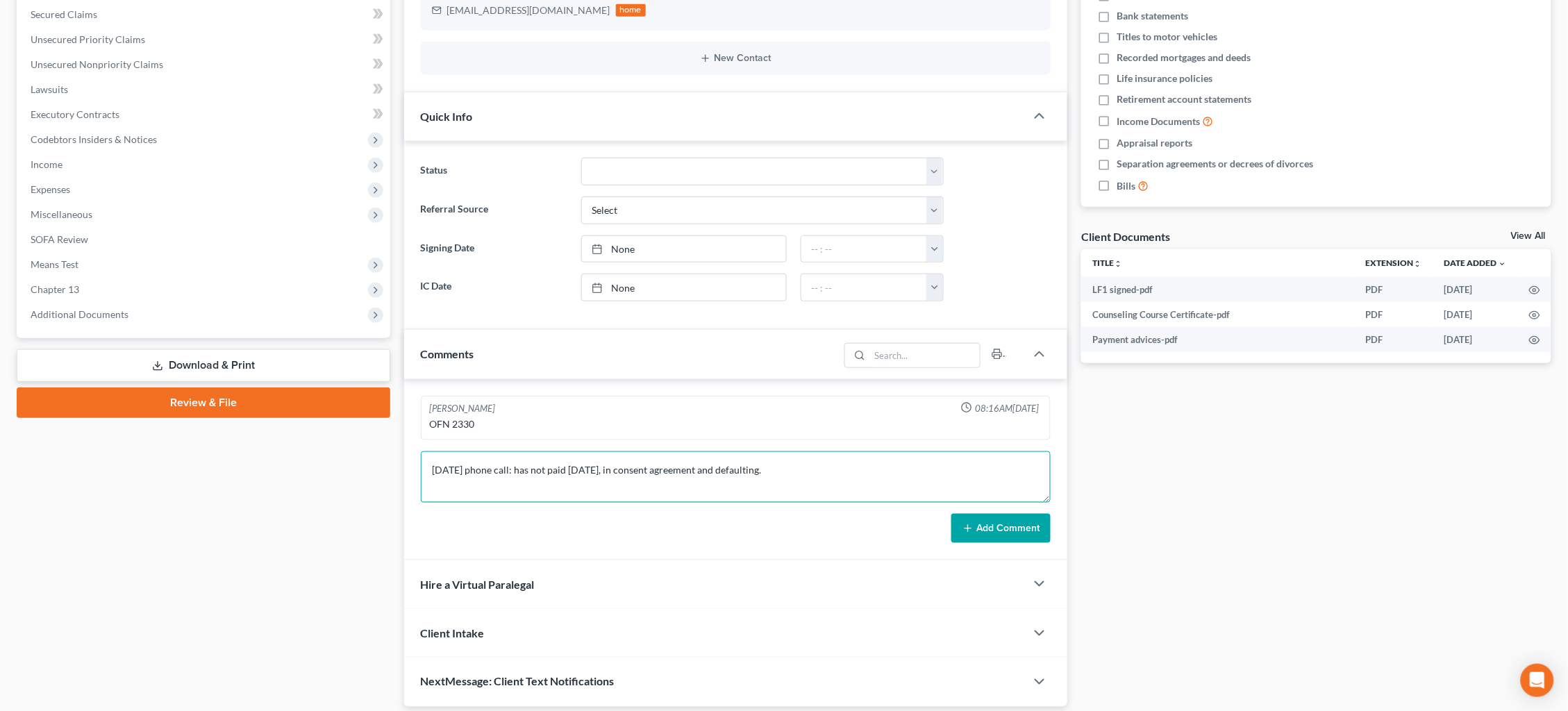
type textarea "9/18/25 phone call: has not paid in two months, in consent agreement and defaul…"
